Goal: Task Accomplishment & Management: Manage account settings

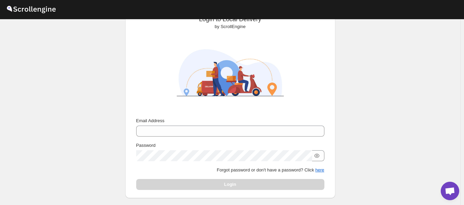
scroll to position [66, 0]
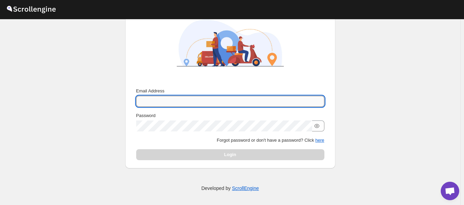
click at [249, 97] on input "Email Address" at bounding box center [230, 101] width 188 height 11
click at [241, 102] on input "Email Address" at bounding box center [230, 101] width 188 height 11
click at [194, 100] on input "Email Address" at bounding box center [230, 101] width 188 height 11
paste input "milgosutyonetim@gmail.com"
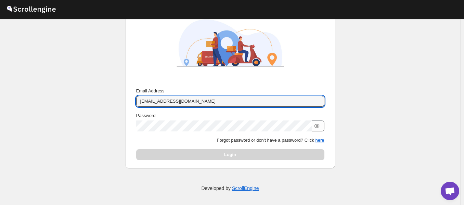
type input "milgosutyonetim@gmail.com"
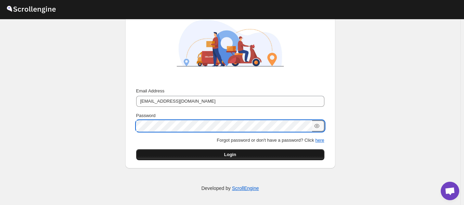
click at [263, 156] on button "Login" at bounding box center [230, 154] width 188 height 11
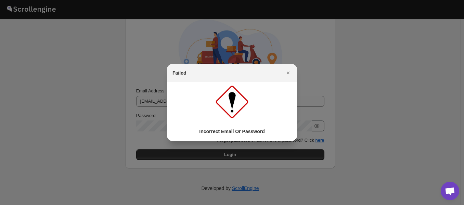
click at [253, 123] on div "Incorrect Email Or Password" at bounding box center [232, 111] width 119 height 53
click at [289, 70] on icon "Close" at bounding box center [288, 73] width 7 height 7
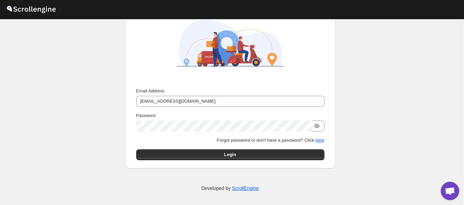
click at [319, 126] on icon "button" at bounding box center [317, 126] width 7 height 7
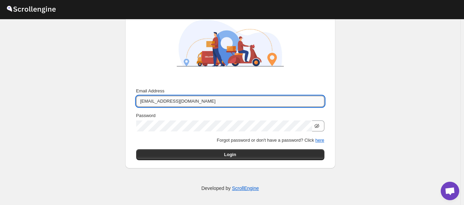
click at [211, 106] on input "milgosutyonetim@gmail.com" at bounding box center [230, 101] width 188 height 11
drag, startPoint x: 141, startPoint y: 102, endPoint x: 144, endPoint y: 106, distance: 4.9
click at [141, 102] on input "milgosutyonetim@gmail.com" at bounding box center [230, 101] width 188 height 11
click at [174, 139] on p "Forgot password or don't have a password? Click here" at bounding box center [230, 140] width 188 height 7
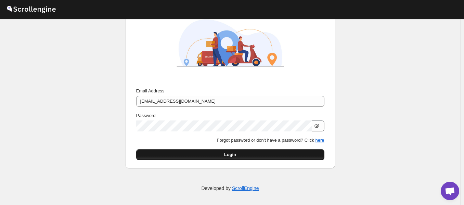
click at [212, 155] on button "Login" at bounding box center [230, 154] width 188 height 11
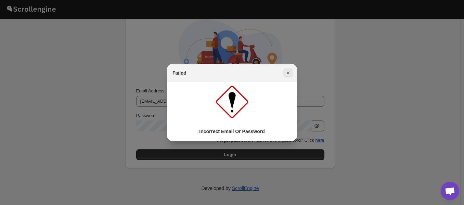
click at [290, 75] on icon "Close" at bounding box center [288, 73] width 7 height 7
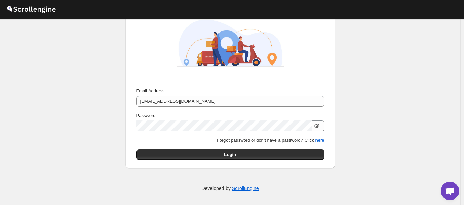
click at [305, 48] on div at bounding box center [230, 41] width 199 height 87
click at [320, 45] on div at bounding box center [230, 41] width 199 height 87
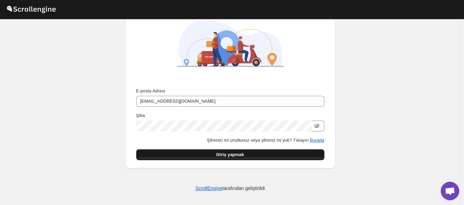
click at [254, 155] on button "Giriş yapmak" at bounding box center [230, 154] width 188 height 11
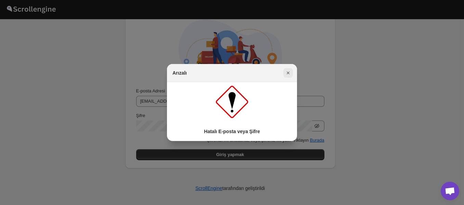
click at [289, 71] on icon "Kapalı" at bounding box center [288, 73] width 7 height 7
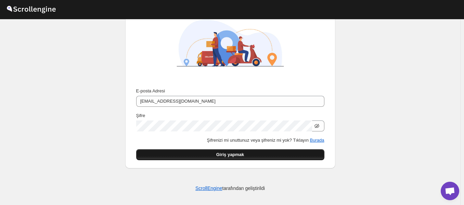
click at [223, 152] on font "Giriş yapmak" at bounding box center [230, 154] width 28 height 5
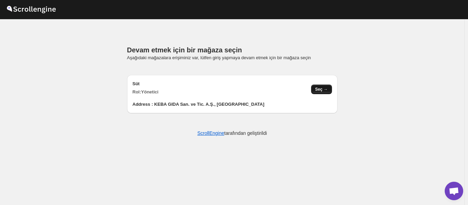
click at [326, 88] on font "Seç →" at bounding box center [321, 89] width 13 height 5
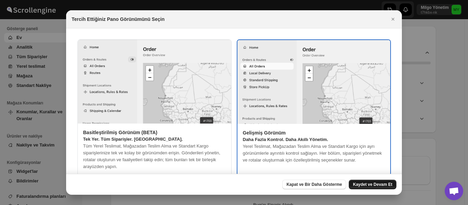
click at [374, 181] on button "Kaydet ve Devam Et" at bounding box center [373, 185] width 48 height 10
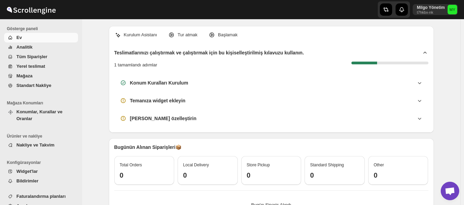
click at [20, 58] on span "Tüm Siparişler" at bounding box center [31, 56] width 31 height 5
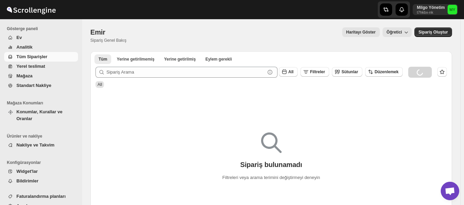
click at [24, 65] on span "Yerel teslimat" at bounding box center [30, 66] width 29 height 5
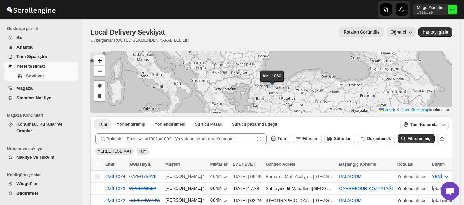
click at [326, 26] on div "Yerel Teslimat Sevkiyat. Bu sayfa hazır. Local Delivery Sevkiyat Güzergahlar RO…" at bounding box center [271, 35] width 362 height 32
